Goal: Find specific page/section: Find specific page/section

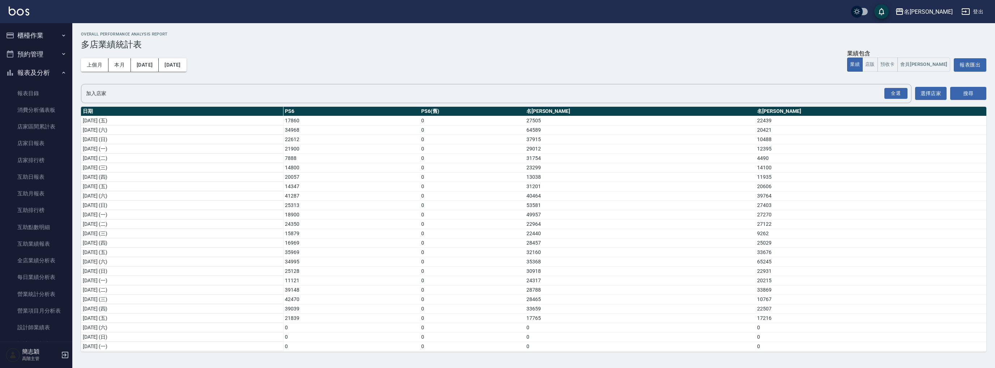
scroll to position [95, 0]
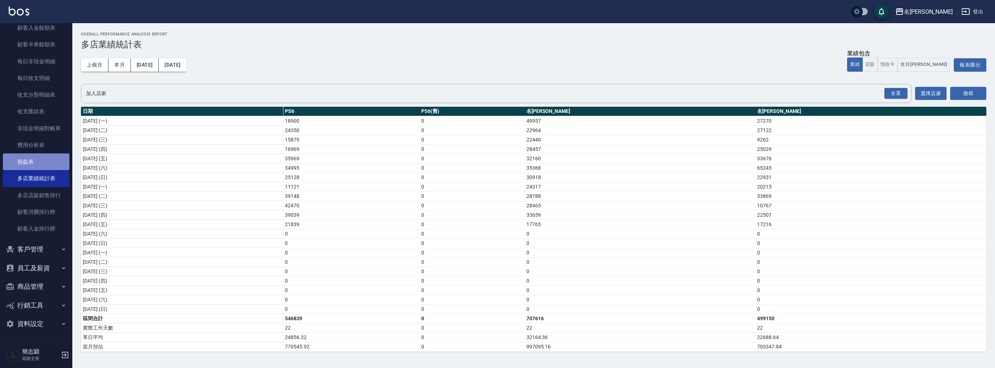
click at [39, 168] on link "損益表" at bounding box center [36, 161] width 67 height 17
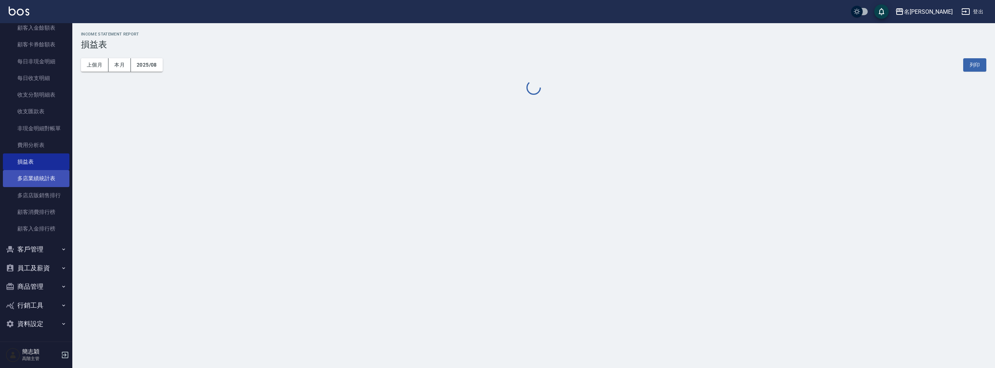
click at [41, 183] on link "多店業績統計表" at bounding box center [36, 178] width 67 height 17
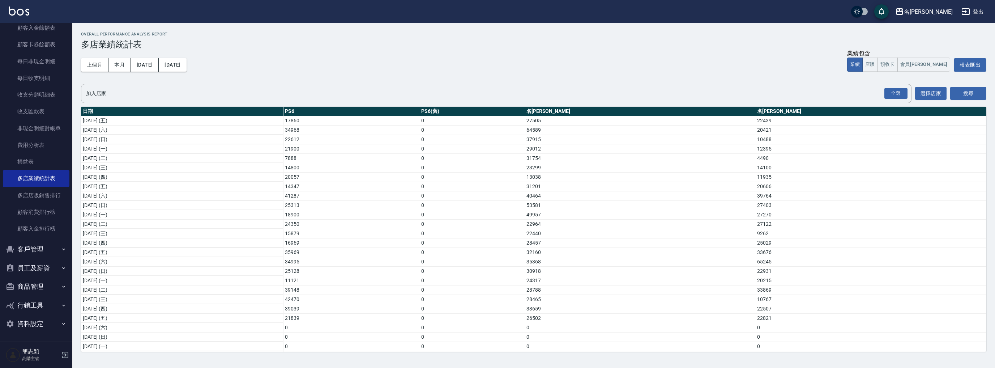
scroll to position [95, 0]
click at [939, 6] on button "名[PERSON_NAME]" at bounding box center [923, 11] width 63 height 15
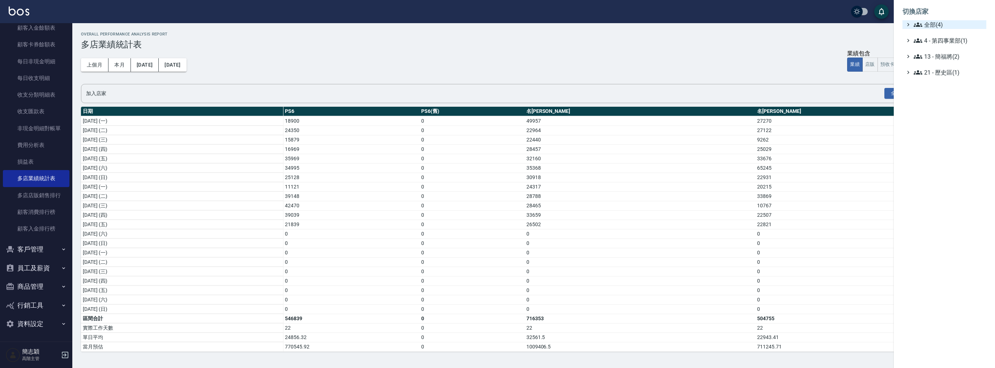
click at [931, 21] on ul "切換店家 全部(4) 4 - 第四事業部(1) 13 - 簡福將(2) 21 - 歷史區(1)" at bounding box center [944, 40] width 101 height 80
click at [931, 21] on span "全部(4)" at bounding box center [949, 24] width 70 height 9
click at [936, 57] on span "名[PERSON_NAME]" at bounding box center [947, 58] width 71 height 9
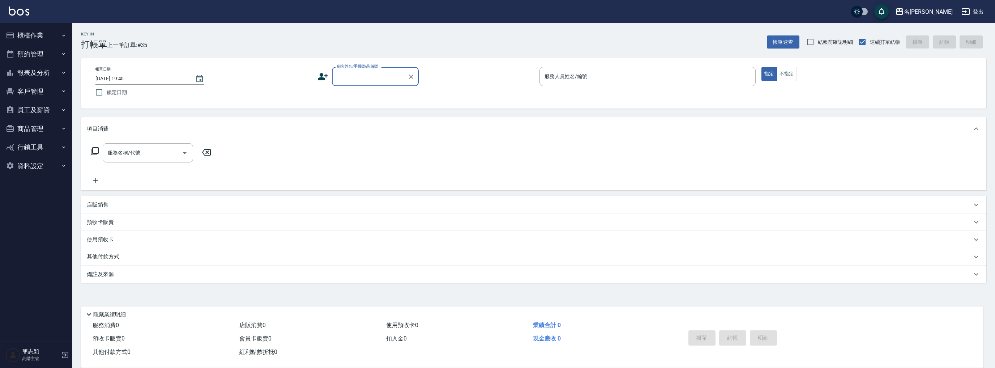
click at [45, 73] on button "報表及分析" at bounding box center [36, 72] width 67 height 19
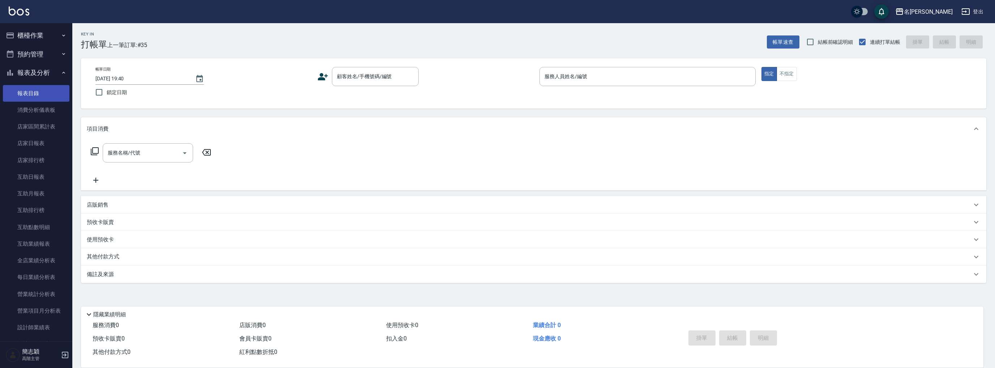
click at [43, 87] on link "報表目錄" at bounding box center [36, 93] width 67 height 17
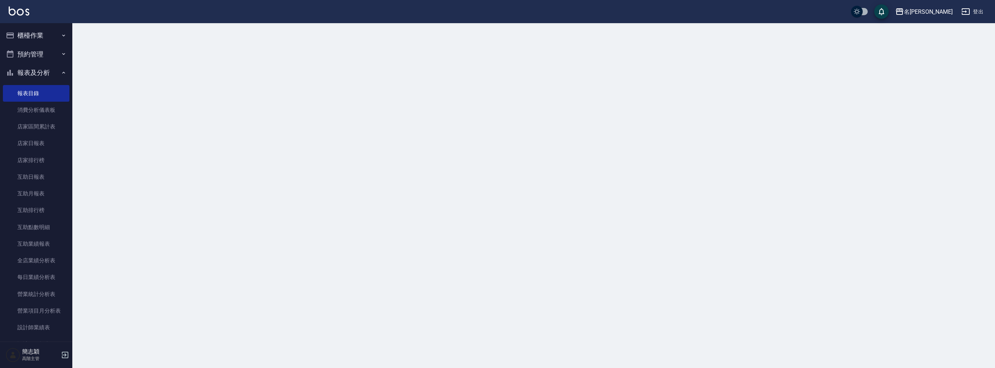
click at [47, 67] on button "報表及分析" at bounding box center [36, 72] width 67 height 19
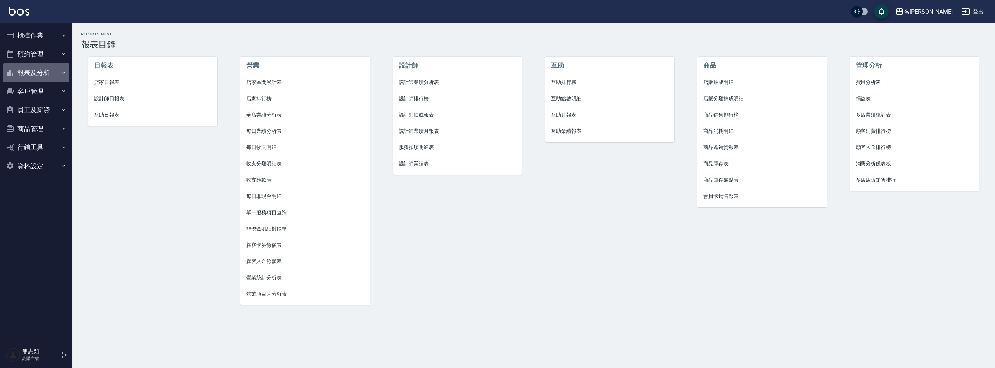
click at [51, 70] on button "報表及分析" at bounding box center [36, 72] width 67 height 19
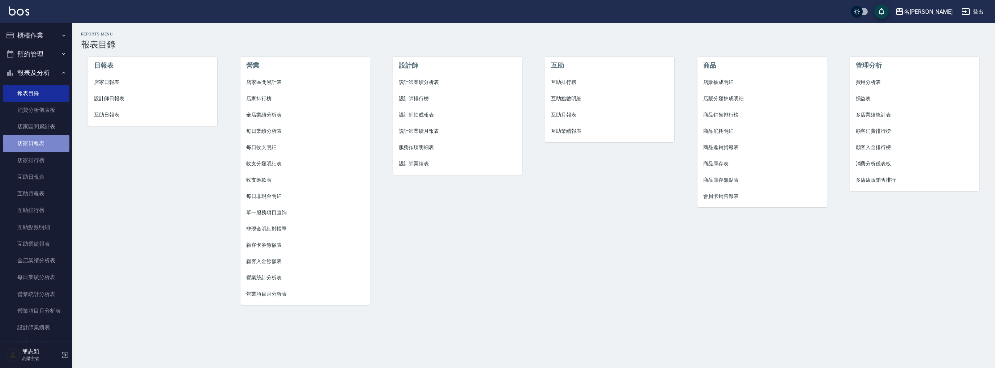
click at [43, 150] on link "店家日報表" at bounding box center [36, 143] width 67 height 17
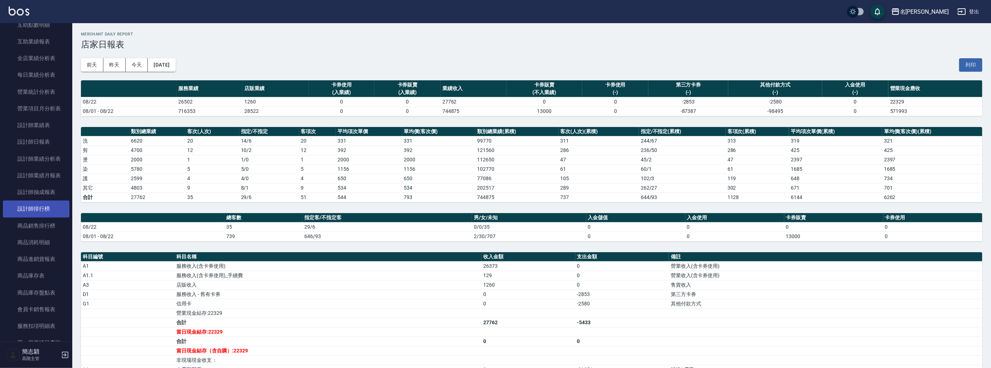
scroll to position [202, 0]
click at [50, 145] on link "設計師日報表" at bounding box center [36, 141] width 67 height 17
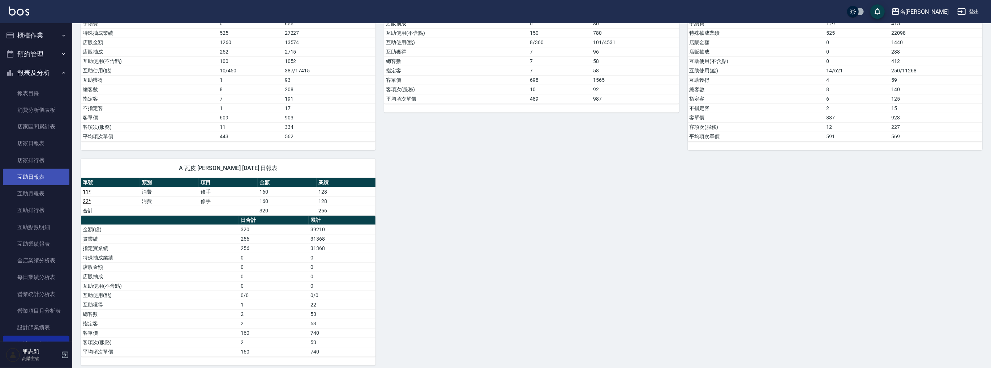
click at [45, 175] on link "互助日報表" at bounding box center [36, 176] width 67 height 17
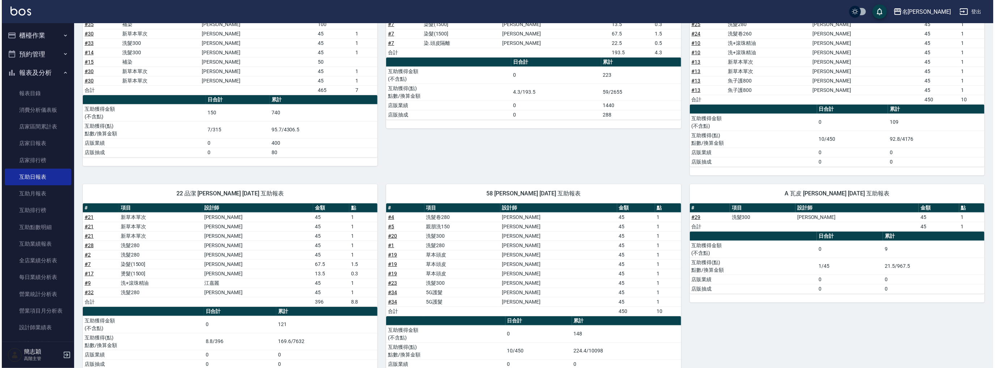
scroll to position [322, 0]
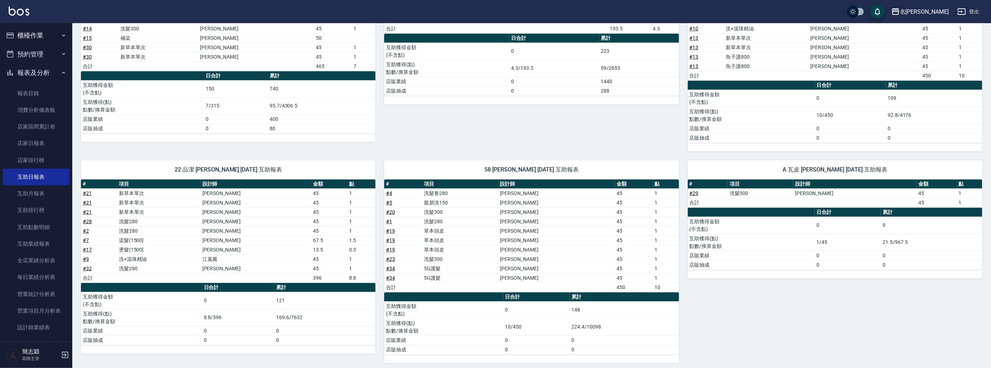
click at [938, 7] on div "名[PERSON_NAME]" at bounding box center [924, 11] width 49 height 9
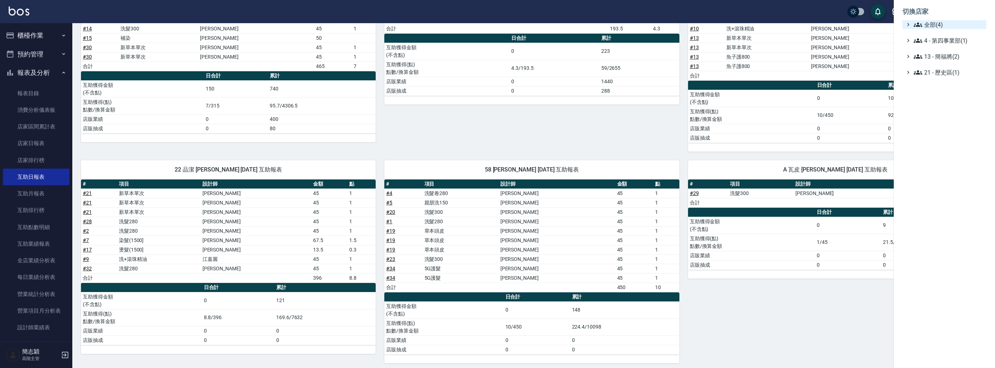
click at [930, 26] on span "全部(4)" at bounding box center [949, 24] width 70 height 9
click at [933, 74] on span "名[PERSON_NAME]" at bounding box center [947, 70] width 71 height 9
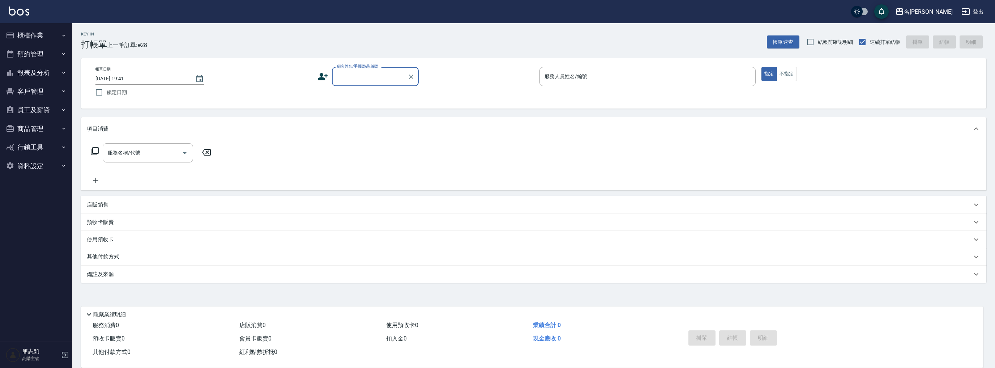
click at [35, 73] on button "報表及分析" at bounding box center [36, 72] width 67 height 19
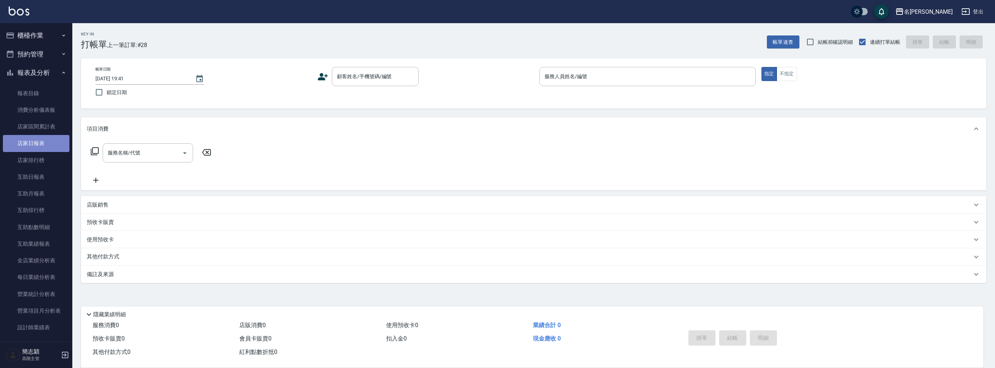
click at [39, 142] on link "店家日報表" at bounding box center [36, 143] width 67 height 17
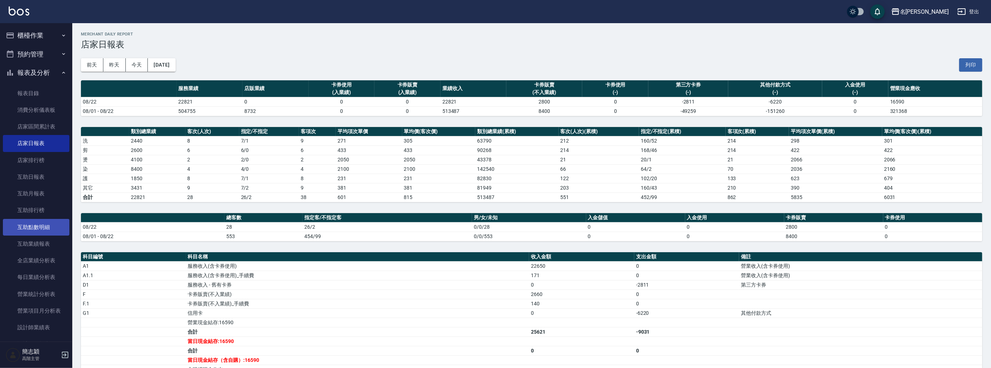
scroll to position [202, 0]
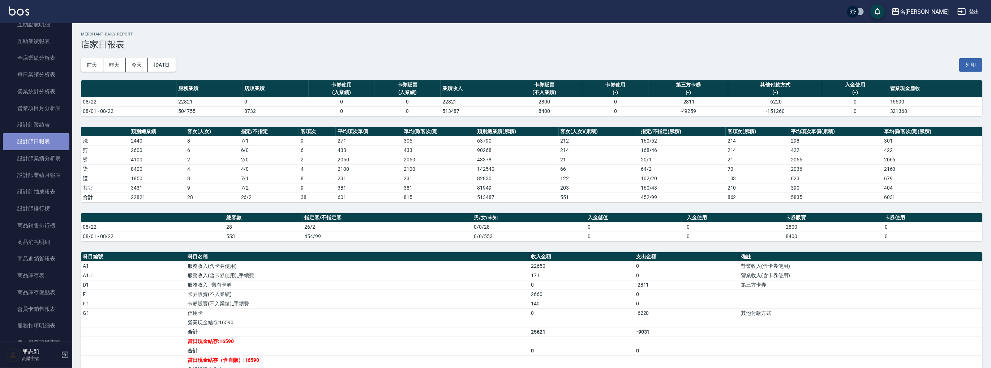
click at [43, 137] on link "設計師日報表" at bounding box center [36, 141] width 67 height 17
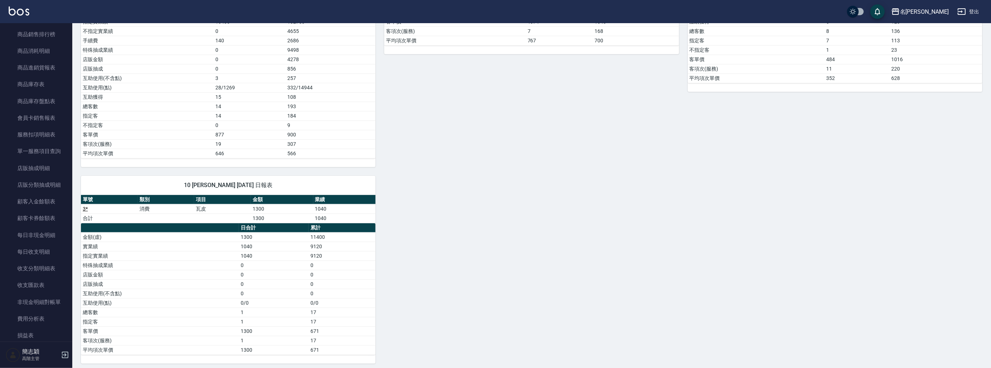
scroll to position [394, 0]
